Goal: Navigation & Orientation: Find specific page/section

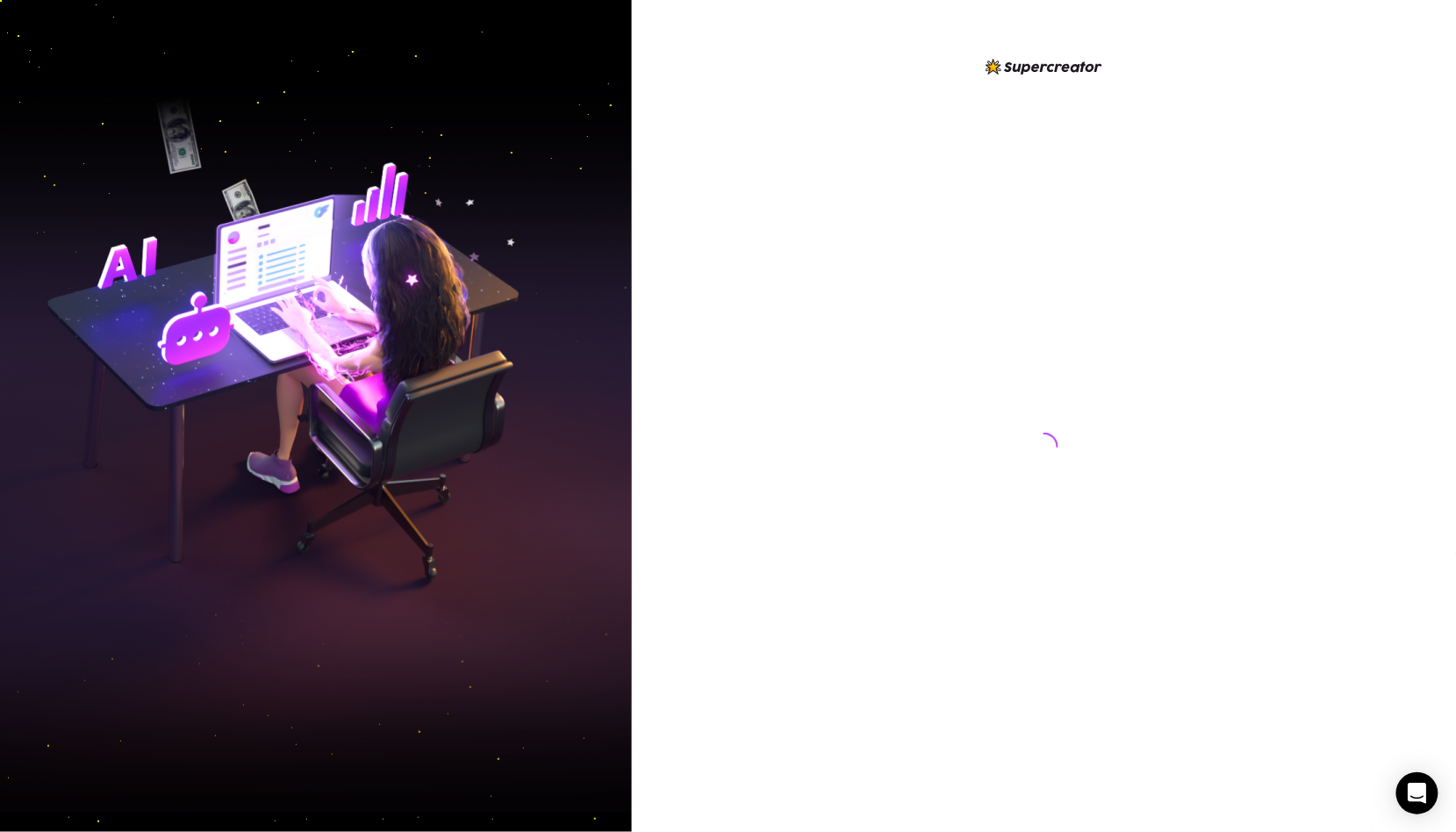
click at [684, 535] on div at bounding box center [1043, 416] width 824 height 832
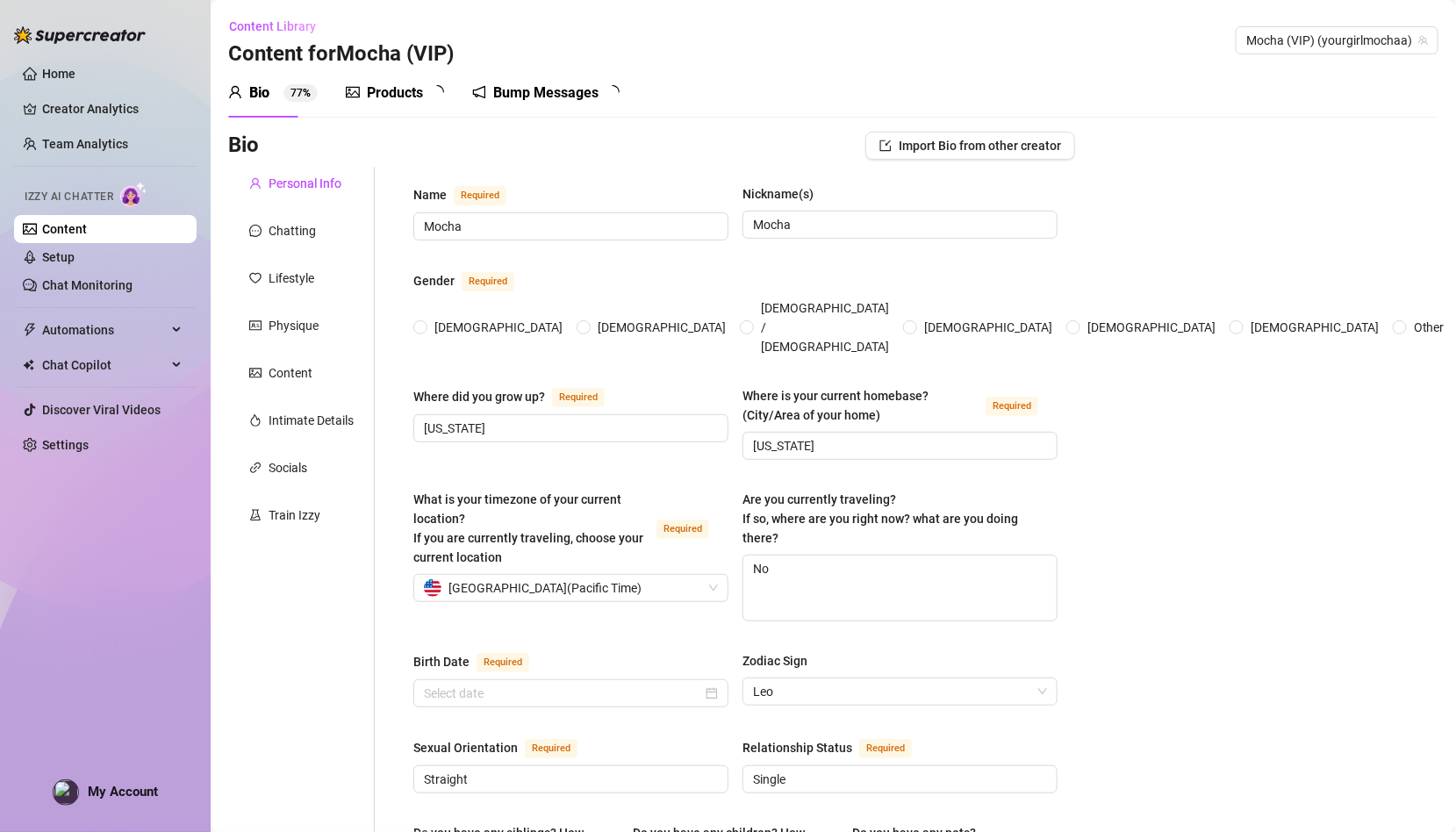
radio input "true"
click at [75, 253] on link "Setup" at bounding box center [58, 256] width 33 height 14
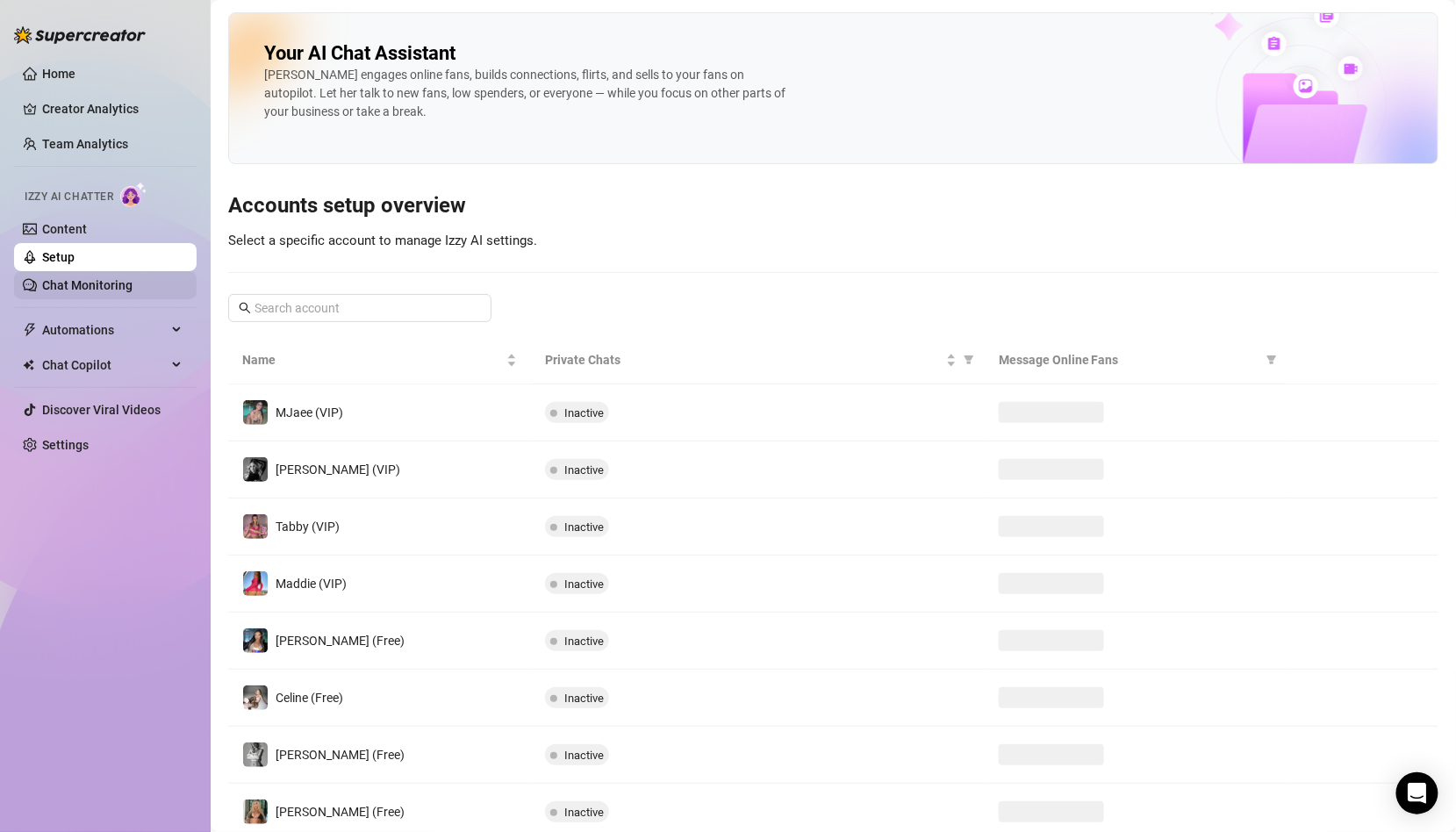
click at [104, 278] on link "Chat Monitoring" at bounding box center [87, 285] width 90 height 14
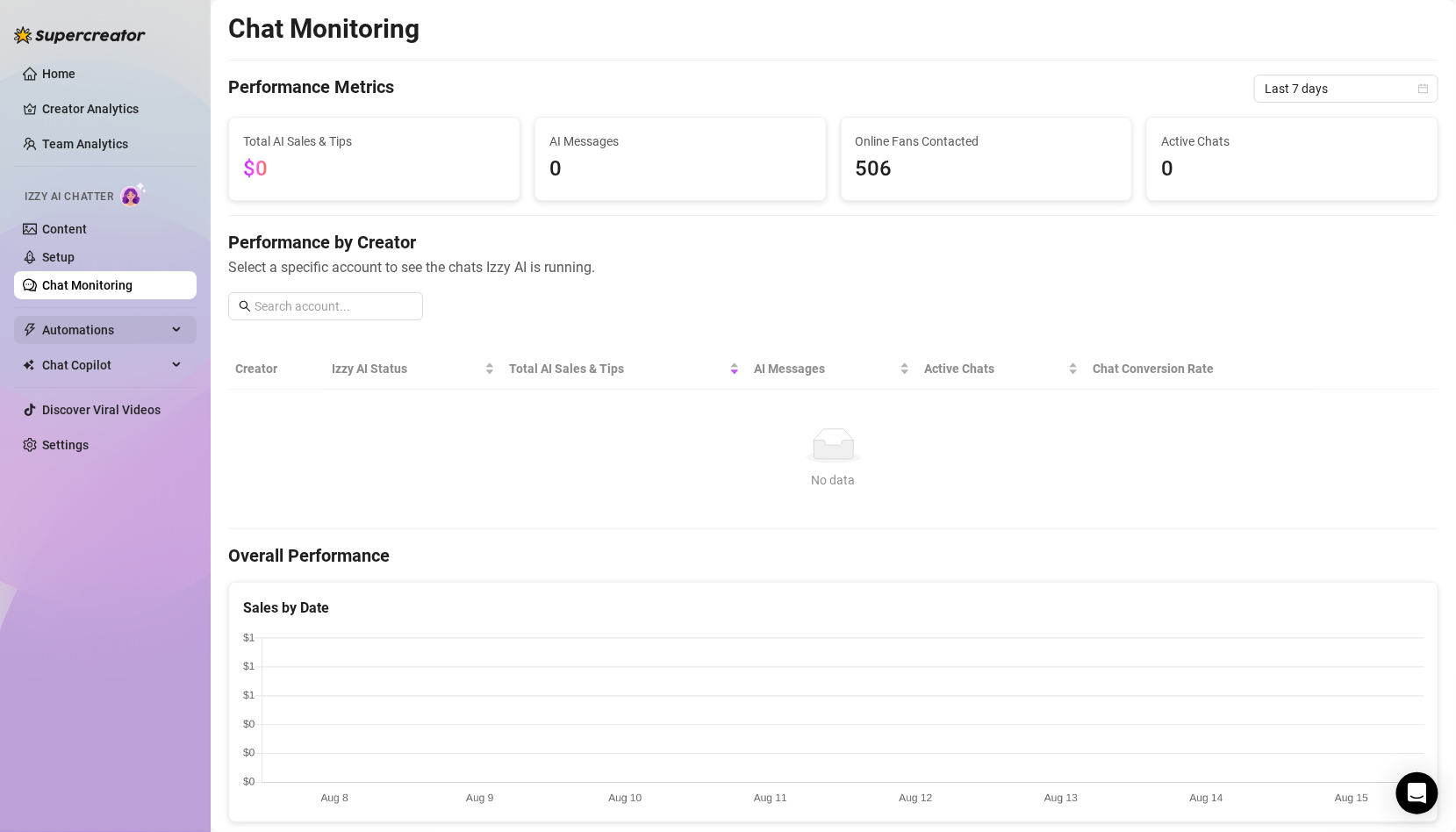
click at [116, 335] on span "Automations" at bounding box center [104, 329] width 124 height 28
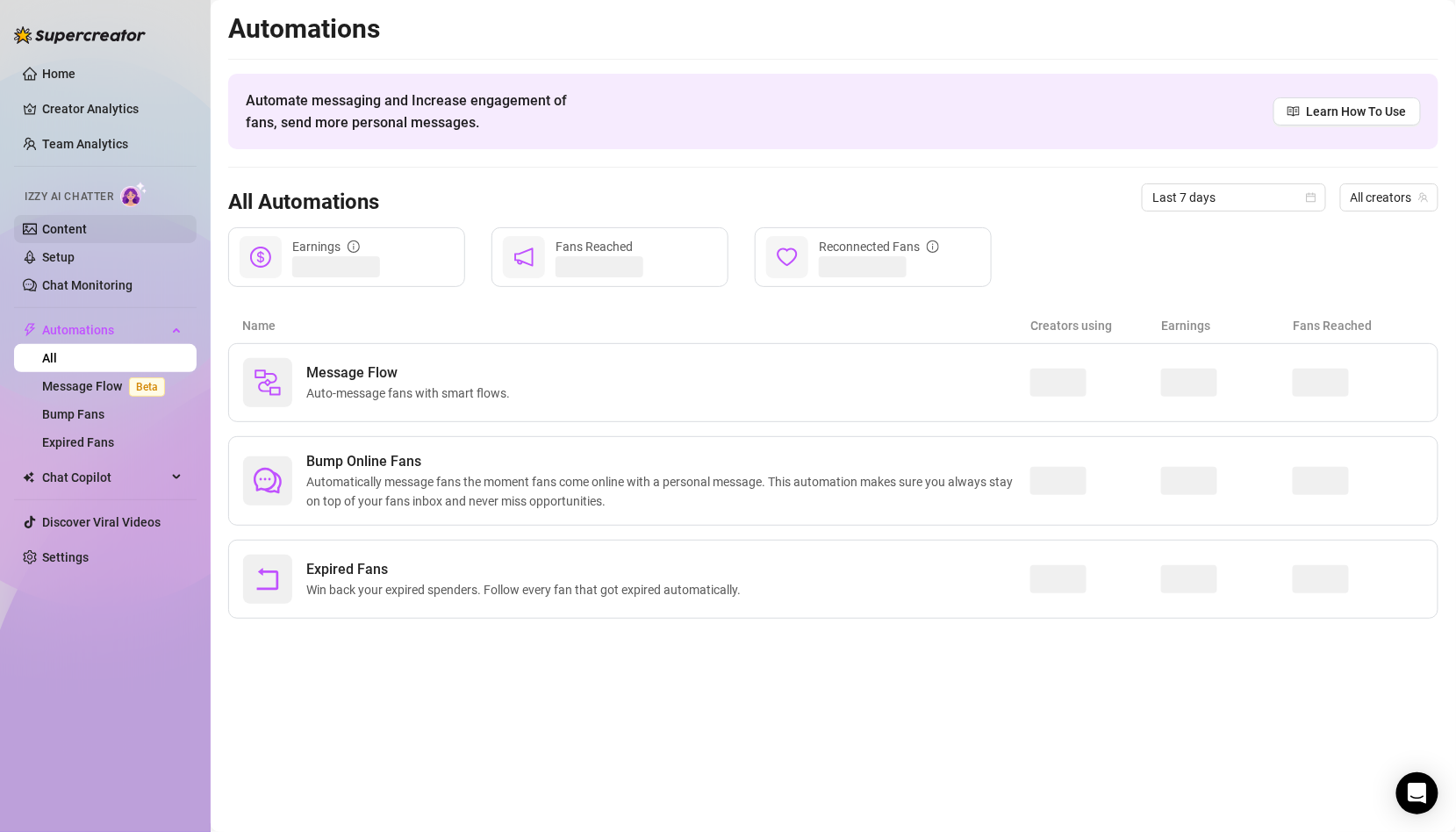
click at [87, 222] on link "Content" at bounding box center [64, 229] width 45 height 14
